Goal: Task Accomplishment & Management: Complete application form

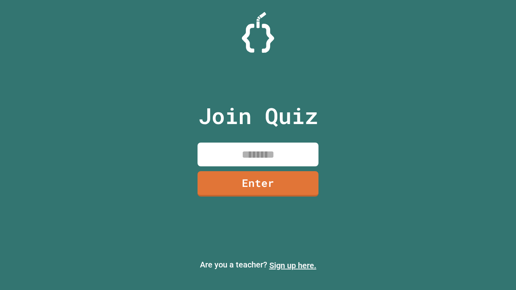
click at [292, 265] on link "Sign up here." at bounding box center [292, 266] width 47 height 10
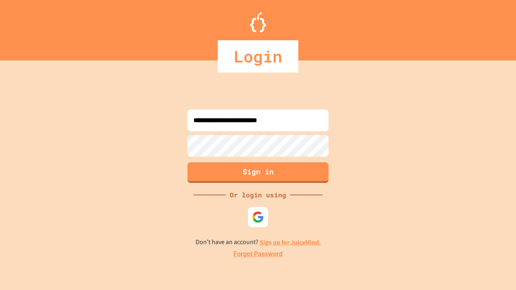
type input "**********"
